Goal: Check status: Check status

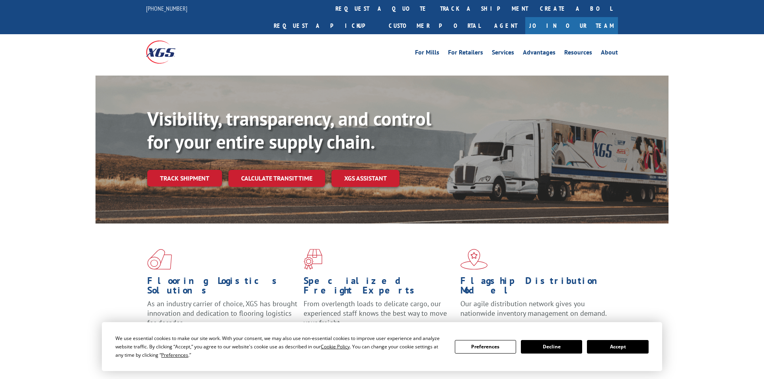
scroll to position [227, 0]
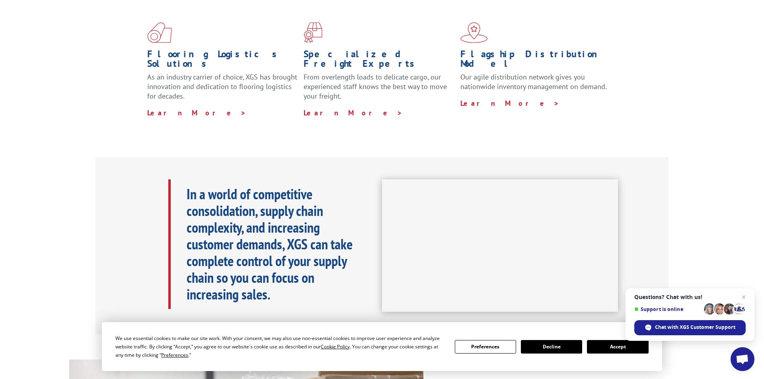
click at [614, 349] on button "Accept" at bounding box center [617, 347] width 61 height 14
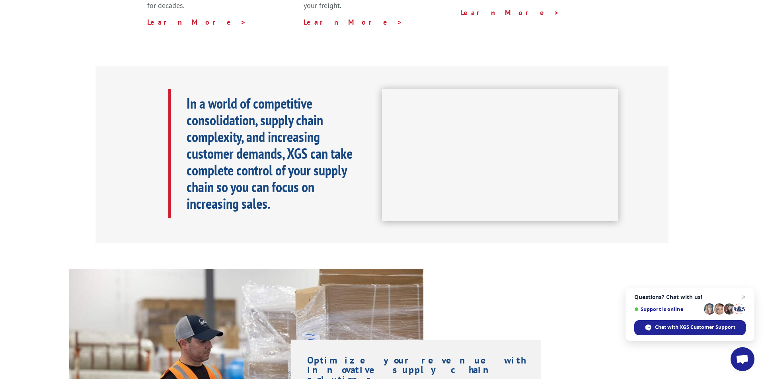
scroll to position [136, 0]
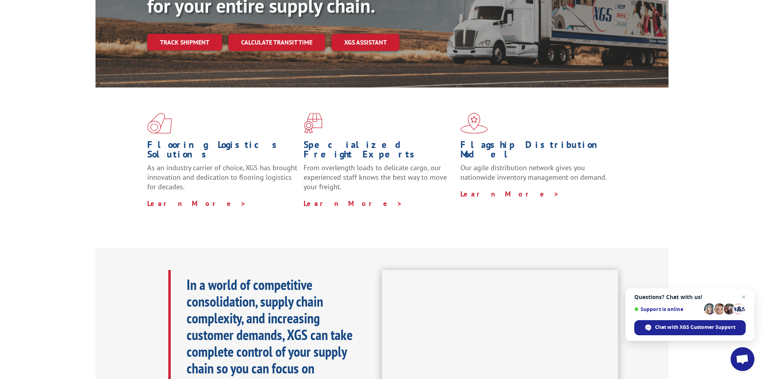
drag, startPoint x: 197, startPoint y: 14, endPoint x: 197, endPoint y: 21, distance: 6.8
click at [197, 15] on div "Visibility, transparency, and control for your entire supply chain. Track shipm…" at bounding box center [407, 26] width 521 height 111
click at [199, 34] on link "Track shipment" at bounding box center [184, 42] width 75 height 17
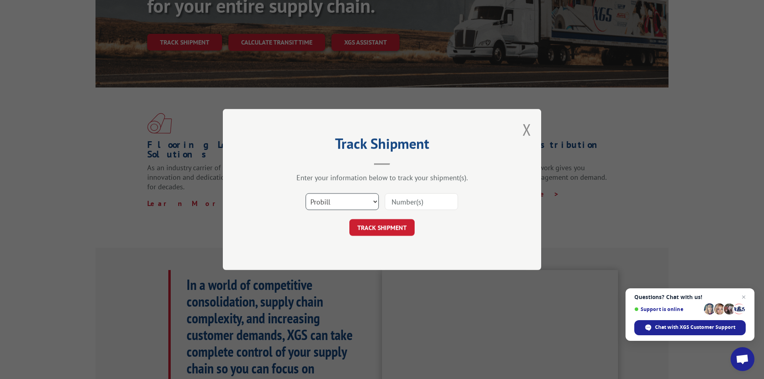
click at [306, 193] on select "Select category... Probill BOL PO" at bounding box center [342, 201] width 73 height 17
click at [338, 203] on select "Select category... Probill BOL PO" at bounding box center [342, 201] width 73 height 17
click at [424, 200] on input at bounding box center [421, 201] width 73 height 17
type input "17673654"
click at [396, 232] on button "TRACK SHIPMENT" at bounding box center [381, 227] width 65 height 17
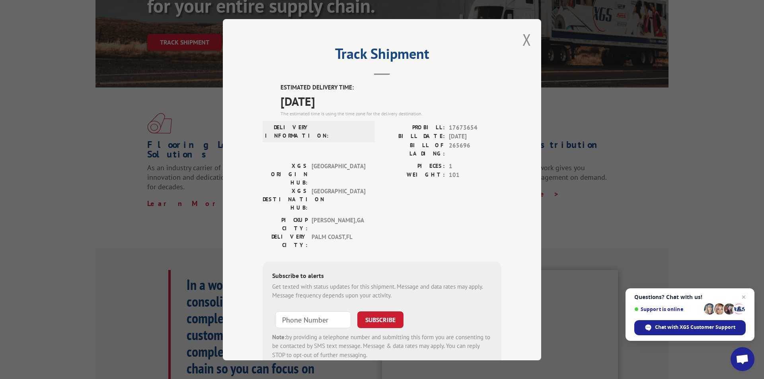
click at [520, 41] on div "Track Shipment ESTIMATED DELIVERY TIME: 10/08/2025 The estimated time is using …" at bounding box center [382, 189] width 318 height 341
